Goal: Communication & Community: Participate in discussion

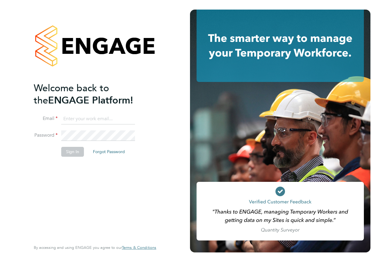
type input "[PERSON_NAME][EMAIL_ADDRESS][DOMAIN_NAME]"
click at [79, 152] on button "Sign In" at bounding box center [72, 152] width 23 height 10
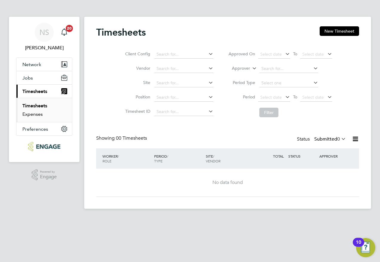
click at [37, 115] on link "Expenses" at bounding box center [32, 114] width 20 height 6
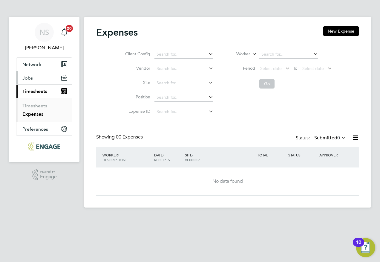
click at [35, 74] on button "Jobs" at bounding box center [44, 77] width 56 height 13
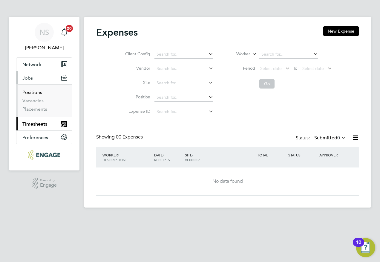
click at [37, 93] on link "Positions" at bounding box center [32, 92] width 20 height 6
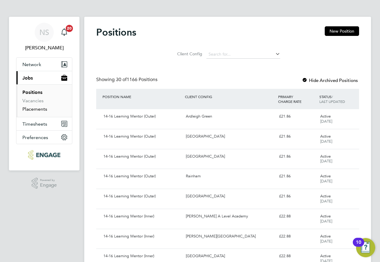
click at [37, 108] on link "Placements" at bounding box center [34, 109] width 25 height 6
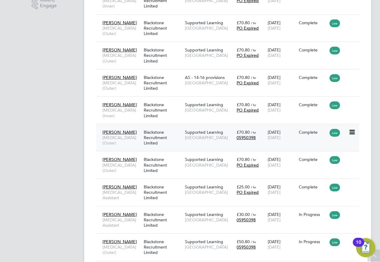
click at [113, 149] on div "Gemma Hoare Speech and Language Therapist (Outer)" at bounding box center [121, 137] width 41 height 22
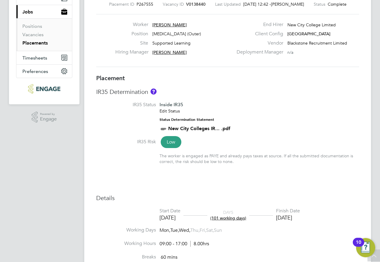
scroll to position [90, 0]
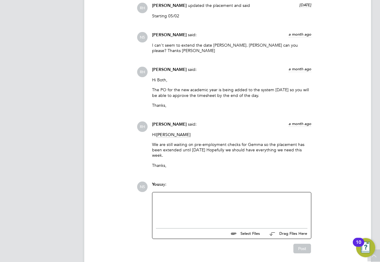
click at [271, 200] on div at bounding box center [232, 209] width 152 height 26
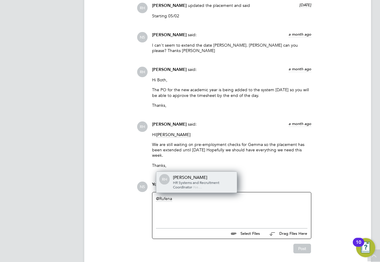
click at [201, 175] on div "[PERSON_NAME]" at bounding box center [203, 177] width 60 height 5
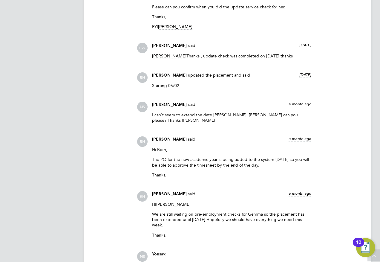
scroll to position [807, 0]
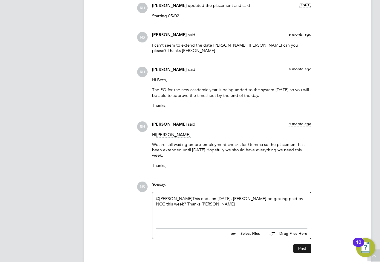
click at [299, 244] on button "Post" at bounding box center [302, 249] width 18 height 10
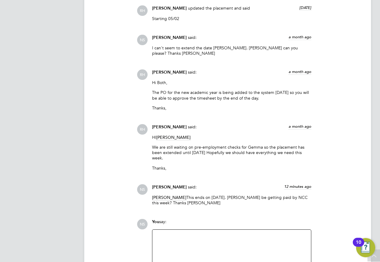
scroll to position [837, 0]
